Goal: Obtain resource: Download file/media

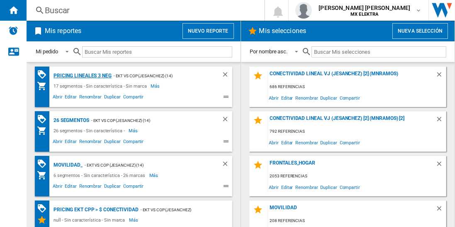
click at [82, 75] on div "Pricing lineales 3 neg" at bounding box center [81, 76] width 60 height 10
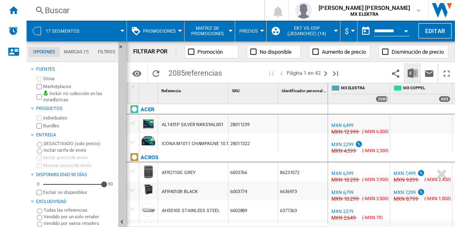
click at [413, 73] on img "Descargar en Excel" at bounding box center [412, 73] width 10 height 10
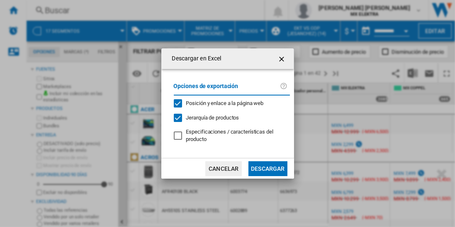
click at [267, 168] on button "Descargar" at bounding box center [267, 169] width 39 height 15
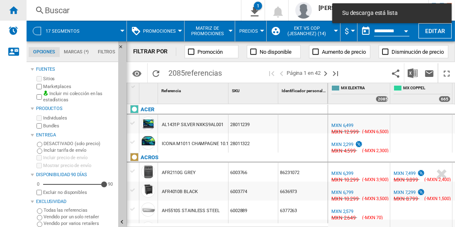
click at [13, 10] on ng-md-icon "Inicio" at bounding box center [13, 10] width 10 height 10
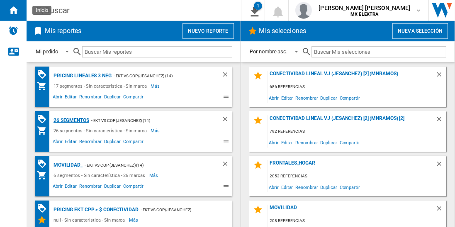
click at [71, 120] on div "26 segmentos" at bounding box center [70, 121] width 38 height 10
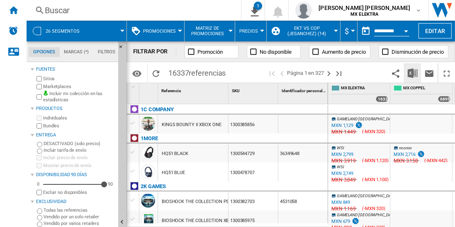
click at [413, 73] on img "Descargar en Excel" at bounding box center [412, 73] width 10 height 10
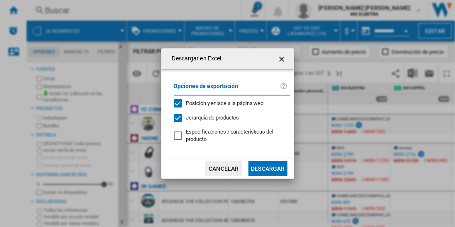
click at [267, 168] on button "Descargar" at bounding box center [267, 169] width 39 height 15
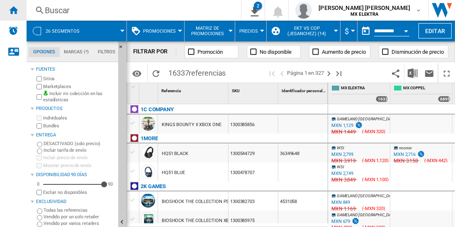
click at [13, 10] on ng-md-icon "Inicio" at bounding box center [13, 10] width 10 height 10
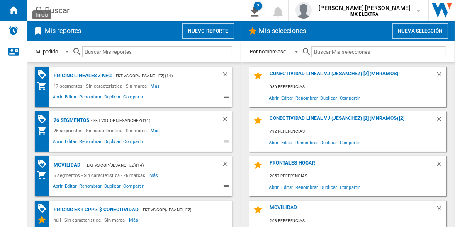
click at [67, 164] on div "MOVILIDAD_" at bounding box center [66, 165] width 31 height 10
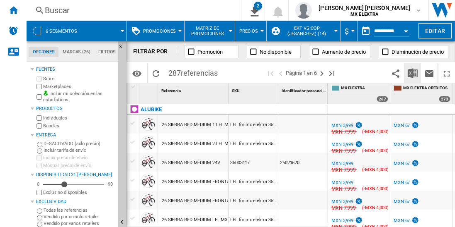
click at [413, 73] on img "Descargar en Excel" at bounding box center [412, 73] width 10 height 10
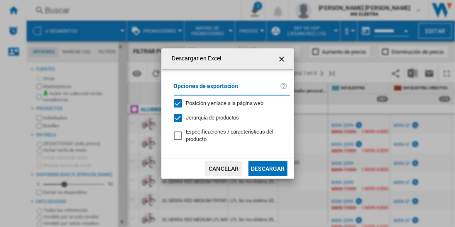
click at [267, 168] on button "Descargar" at bounding box center [267, 169] width 39 height 15
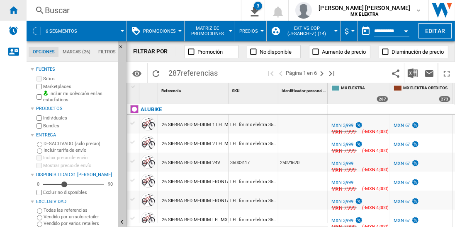
click at [13, 10] on ng-md-icon "Inicio" at bounding box center [13, 10] width 10 height 10
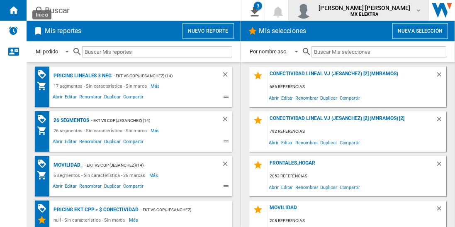
click at [366, 11] on span "juan carlos romero marta" at bounding box center [364, 8] width 92 height 8
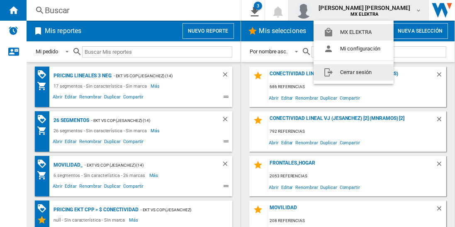
click at [350, 71] on button "Cerrar sesión" at bounding box center [353, 72] width 80 height 17
